Goal: Book appointment/travel/reservation

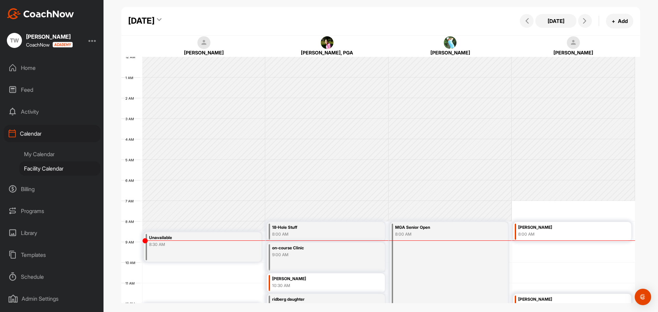
scroll to position [119, 0]
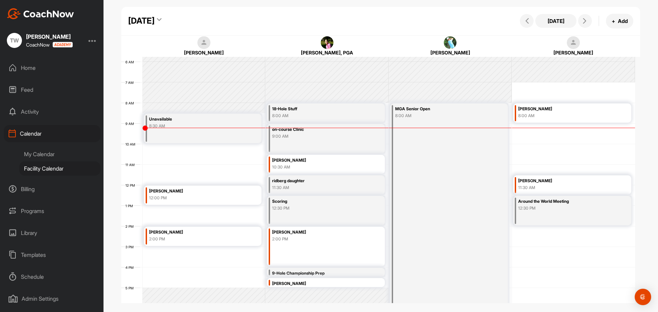
click at [173, 157] on div "12 AM 1 AM 2 AM 3 AM 4 AM 5 AM 6 AM 7 AM 8 AM 9 AM 10 AM 11 AM 12 PM 1 PM 2 PM …" at bounding box center [378, 185] width 514 height 494
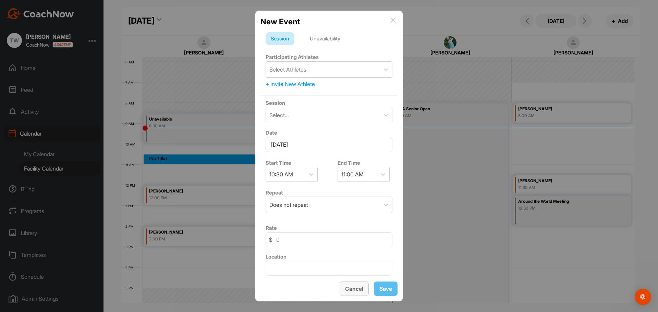
click at [362, 289] on button "Cancel" at bounding box center [354, 289] width 29 height 15
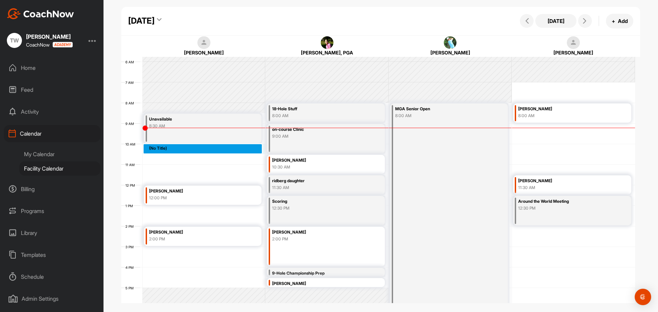
click at [151, 148] on div "12 AM 1 AM 2 AM 3 AM 4 AM 5 AM 6 AM 7 AM 8 AM 9 AM 10 AM 11 AM 12 PM 1 PM 2 PM …" at bounding box center [378, 185] width 514 height 494
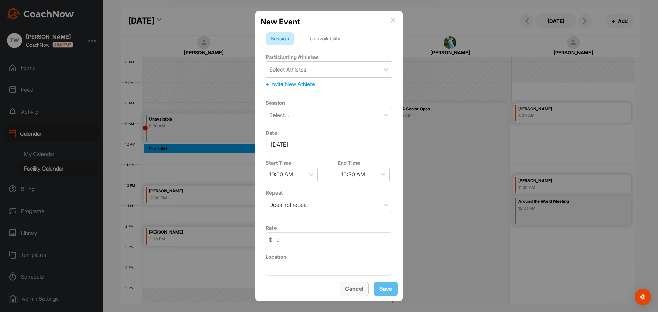
click at [355, 288] on button "Cancel" at bounding box center [354, 289] width 29 height 15
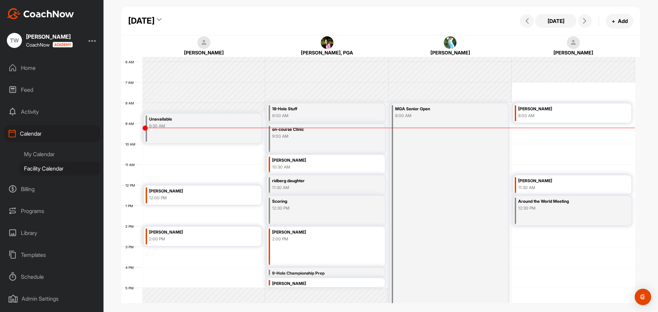
click at [407, 134] on div "MGA Senior Open 8:00 AM" at bounding box center [450, 206] width 118 height 204
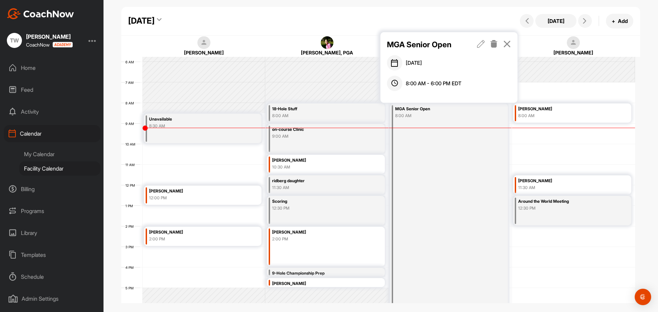
click at [508, 44] on icon at bounding box center [507, 44] width 8 height 8
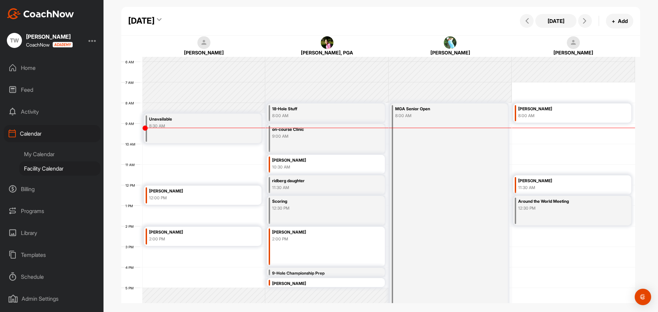
click at [447, 210] on div "MGA Senior Open 8:00 AM" at bounding box center [450, 206] width 118 height 204
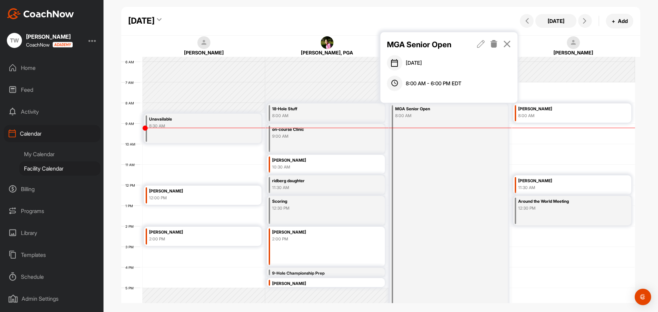
click at [505, 40] on icon at bounding box center [507, 44] width 8 height 8
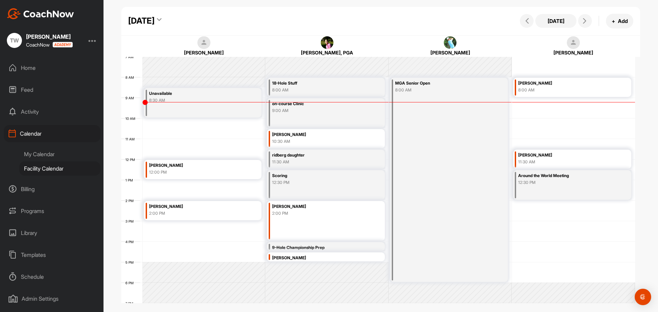
scroll to position [179, 0]
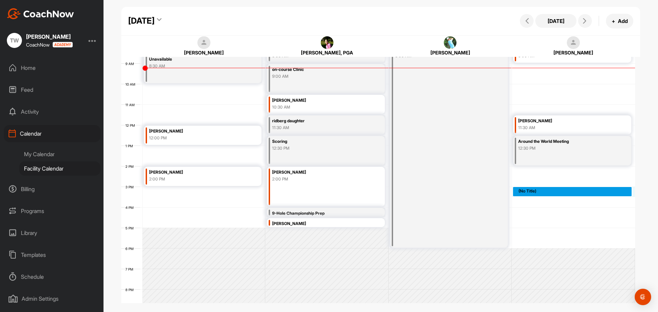
click at [556, 195] on div "12 AM 1 AM 2 AM 3 AM 4 AM 5 AM 6 AM 7 AM 8 AM 9 AM 10 AM 11 AM 12 PM 1 PM 2 PM …" at bounding box center [378, 125] width 514 height 494
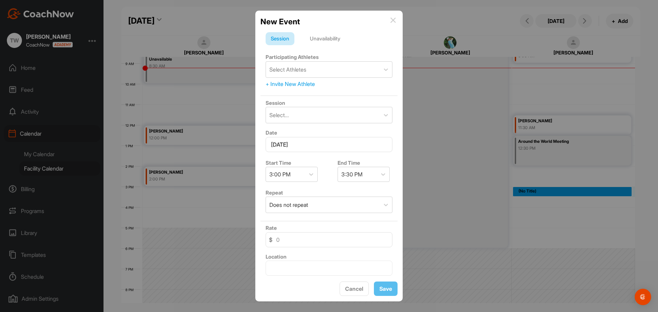
click at [391, 21] on img at bounding box center [393, 19] width 5 height 5
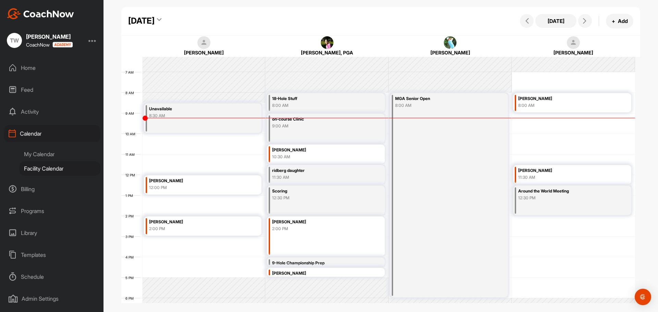
scroll to position [144, 0]
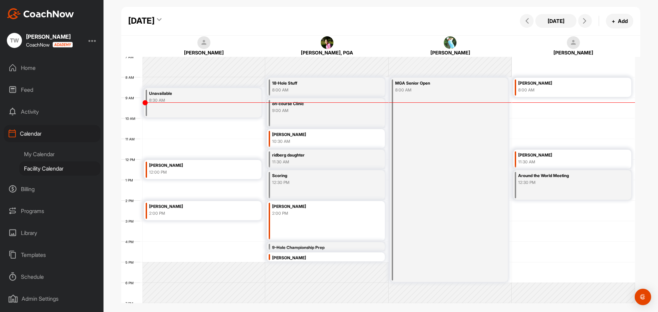
click at [417, 155] on div "MGA Senior Open 8:00 AM" at bounding box center [450, 180] width 118 height 204
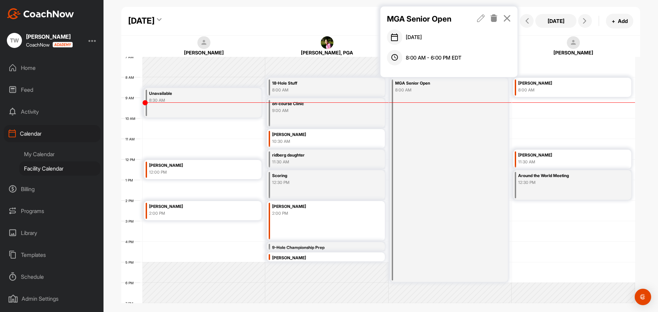
click at [506, 16] on icon at bounding box center [507, 18] width 8 height 8
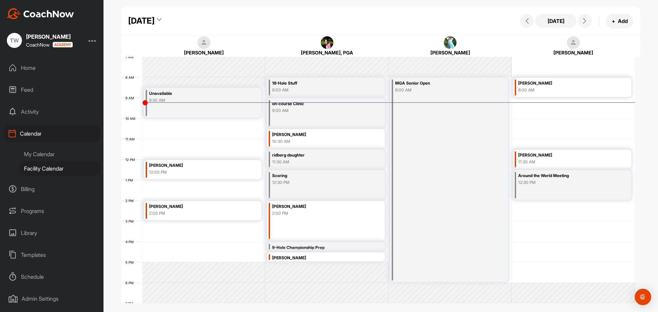
click at [162, 19] on icon at bounding box center [159, 20] width 4 height 7
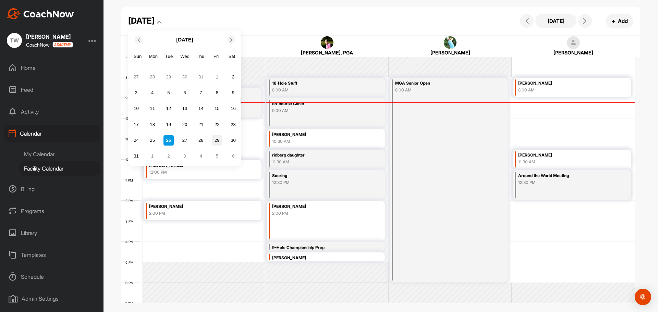
click at [215, 141] on div "29" at bounding box center [217, 140] width 10 height 10
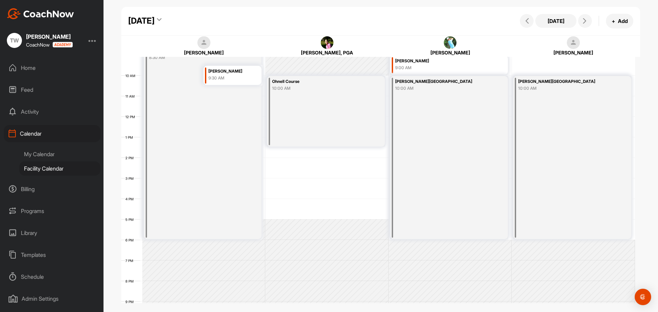
scroll to position [153, 0]
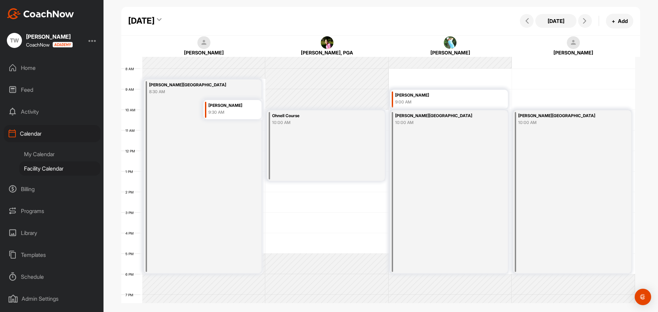
click at [162, 20] on icon at bounding box center [159, 20] width 4 height 7
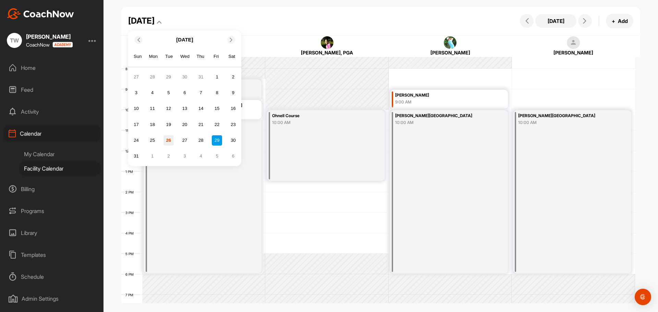
click at [168, 140] on div "26" at bounding box center [169, 140] width 10 height 10
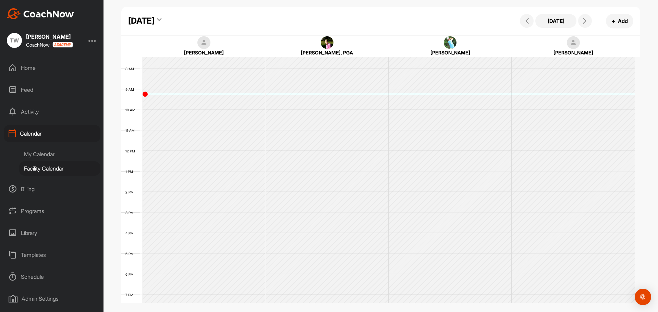
scroll to position [119, 0]
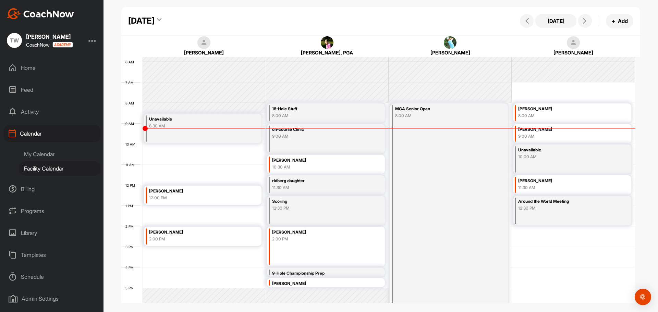
click at [162, 19] on icon at bounding box center [159, 20] width 4 height 7
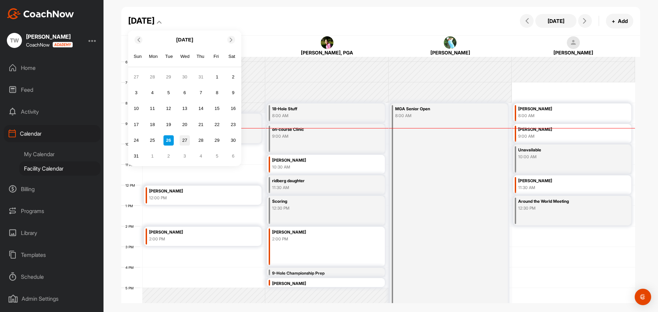
click at [186, 141] on div "27" at bounding box center [185, 140] width 10 height 10
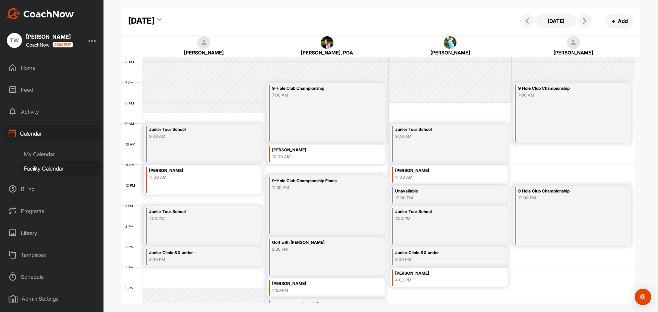
click at [162, 16] on div "[DATE]" at bounding box center [145, 21] width 34 height 12
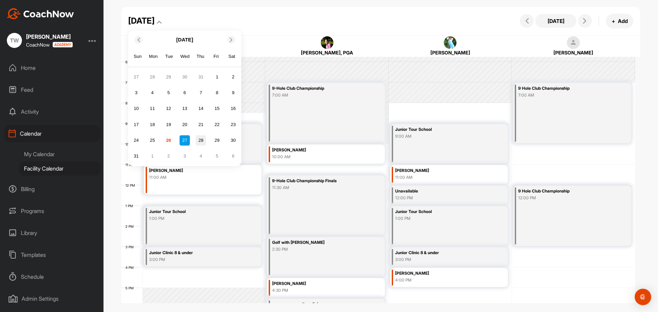
click at [200, 140] on div "28" at bounding box center [201, 140] width 10 height 10
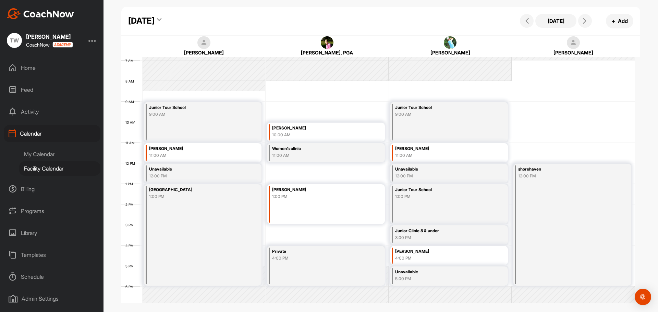
scroll to position [153, 0]
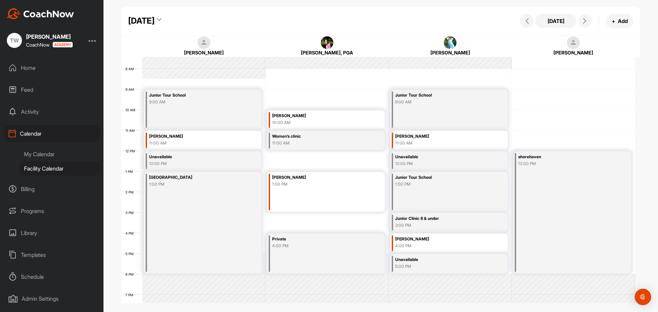
click at [162, 20] on icon at bounding box center [159, 20] width 4 height 7
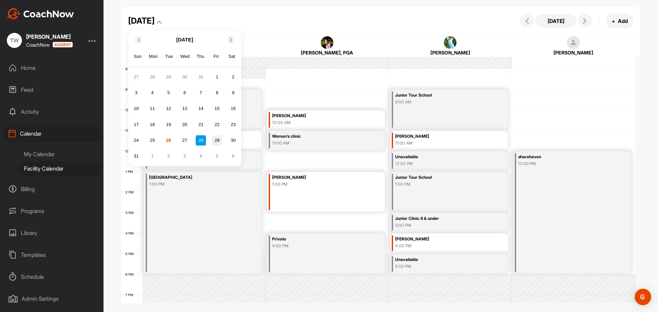
click at [220, 142] on div "29" at bounding box center [217, 140] width 10 height 10
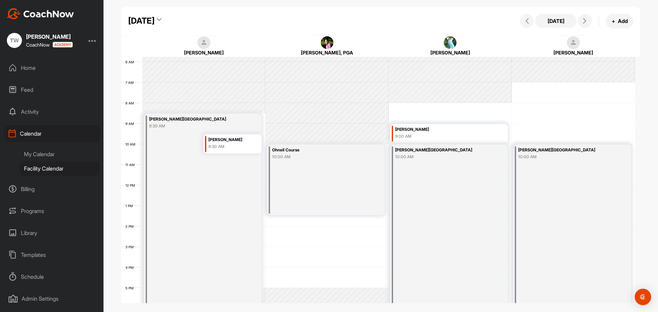
click at [162, 20] on icon at bounding box center [159, 20] width 4 height 7
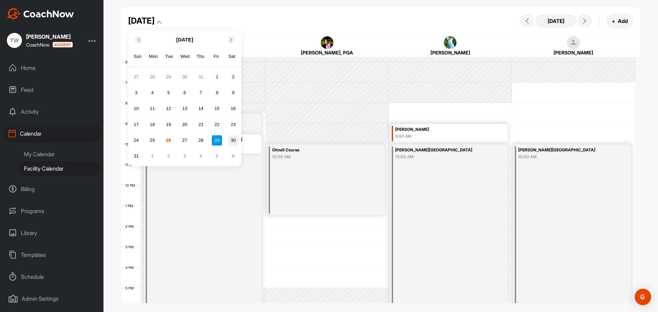
click at [232, 140] on div "30" at bounding box center [233, 140] width 10 height 10
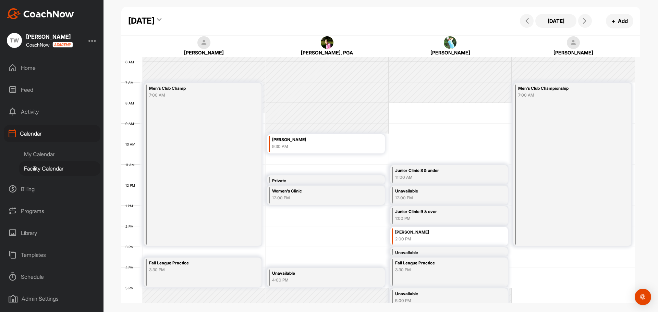
click at [162, 20] on icon at bounding box center [159, 20] width 4 height 7
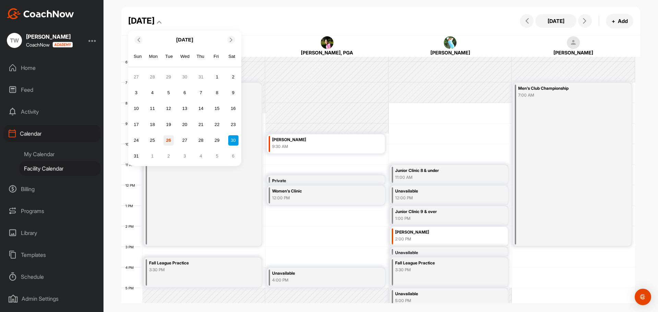
click at [170, 140] on div "26" at bounding box center [169, 140] width 10 height 10
